Goal: Information Seeking & Learning: Understand process/instructions

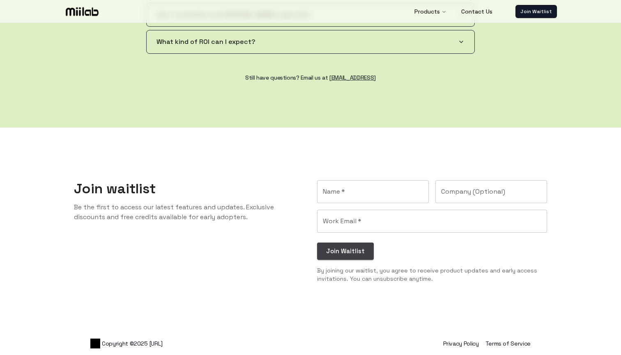
scroll to position [1639, 0]
click at [459, 346] on link "Privacy Policy" at bounding box center [460, 343] width 35 height 7
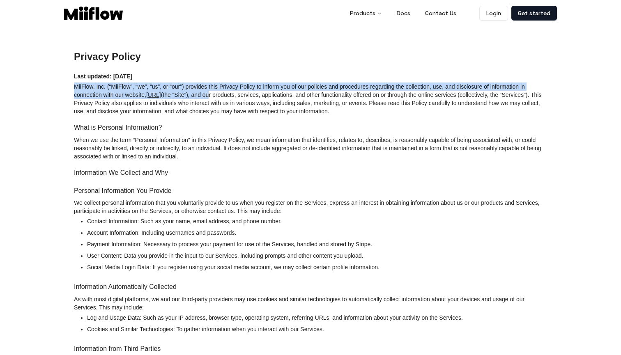
drag, startPoint x: 204, startPoint y: 82, endPoint x: 230, endPoint y: 93, distance: 27.6
click at [230, 93] on p "MiiFlow, Inc. (“MiiFlow”, “we”, “us”, or “our”) provides this Privacy Policy to…" at bounding box center [310, 99] width 473 height 33
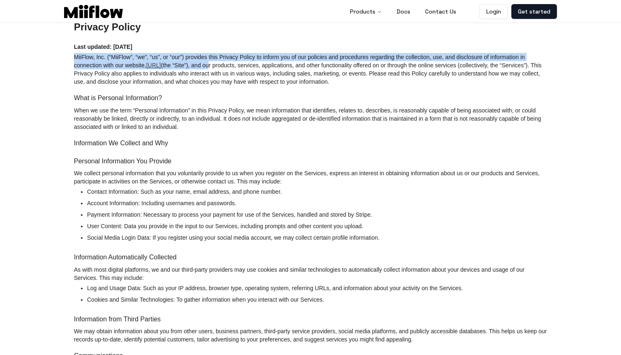
scroll to position [30, 0]
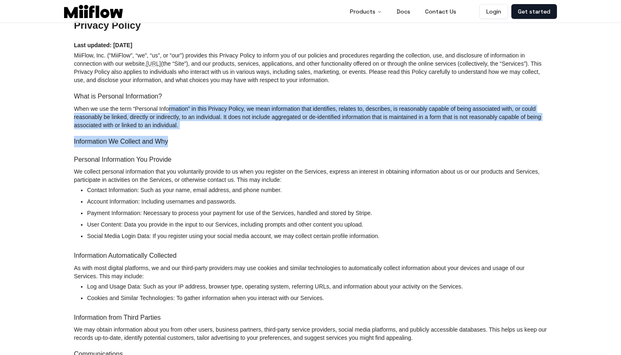
drag, startPoint x: 169, startPoint y: 106, endPoint x: 177, endPoint y: 140, distance: 34.2
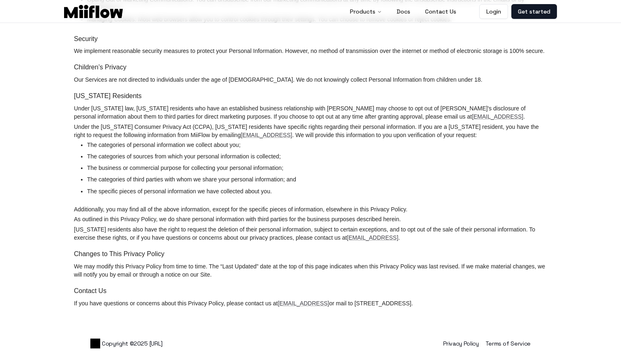
scroll to position [623, 0]
click at [517, 345] on link "Terms of Service" at bounding box center [508, 343] width 45 height 7
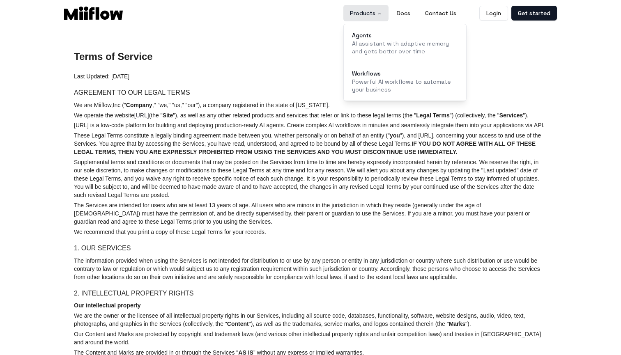
click at [374, 14] on button "Products" at bounding box center [366, 13] width 45 height 16
click at [374, 12] on button "Products" at bounding box center [366, 13] width 45 height 16
click at [369, 41] on p "AI assistant with adaptive memory and gets better over time" at bounding box center [405, 48] width 107 height 16
